Goal: Information Seeking & Learning: Learn about a topic

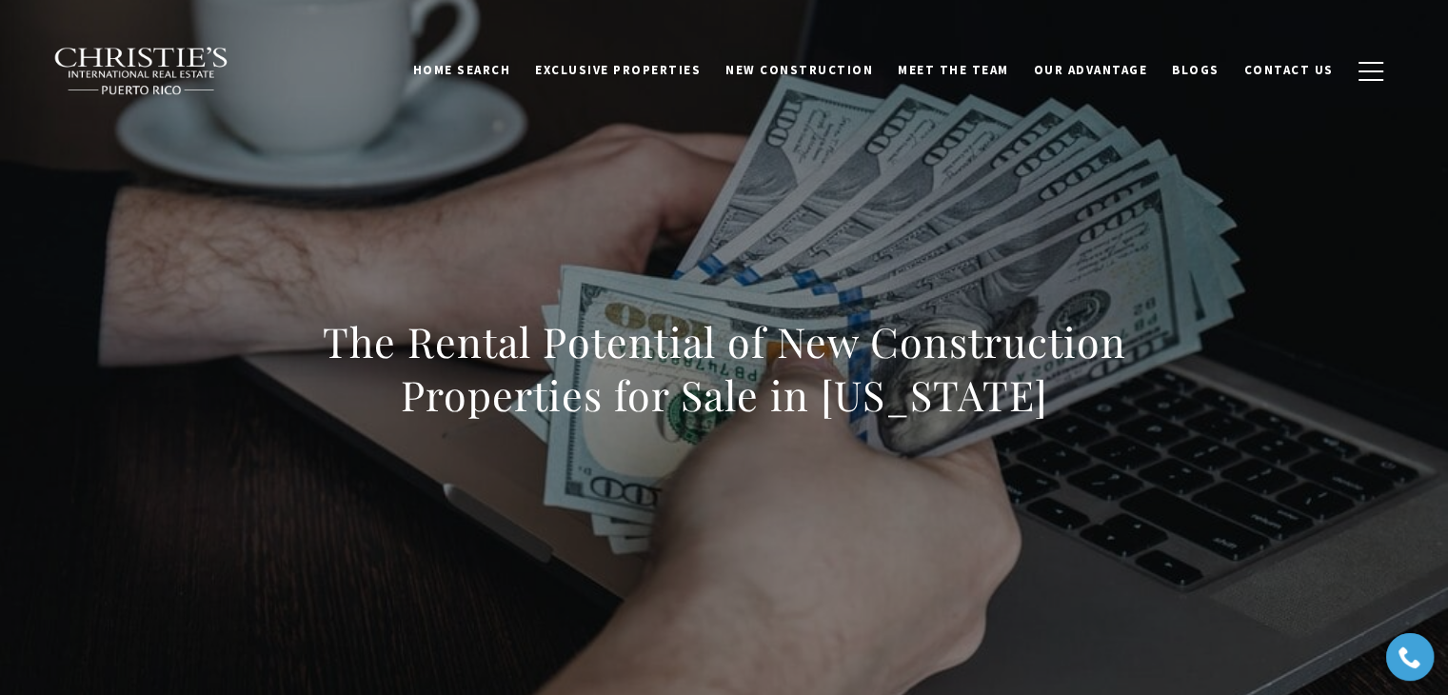
click at [613, 9] on div "Home Search Dorado Beach Rio Grande Humacao Coastal San Juan Guaynabo Puerto Ri…" at bounding box center [724, 47] width 1448 height 95
